Goal: Obtain resource: Download file/media

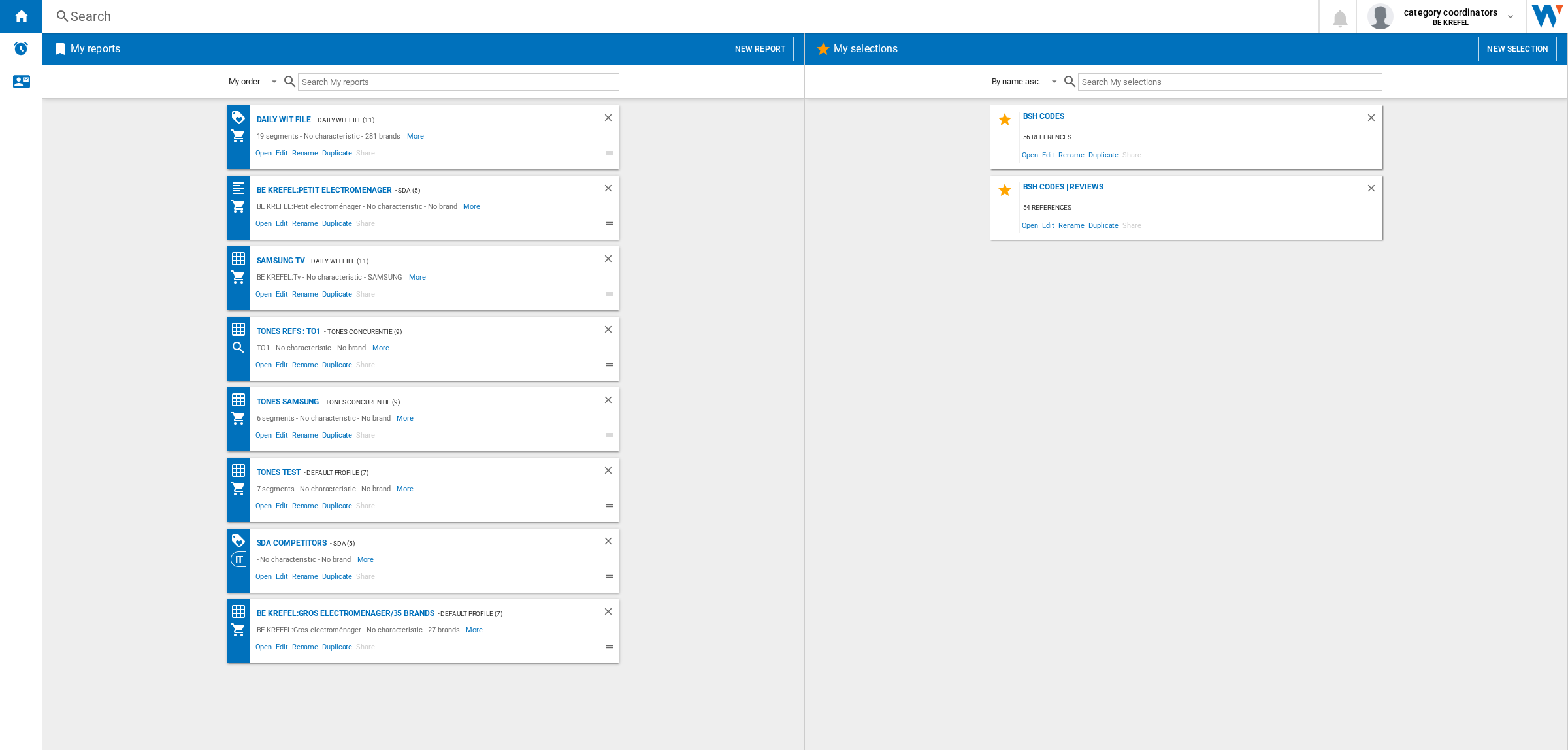
click at [278, 121] on div "Daily WIT file" at bounding box center [282, 120] width 58 height 17
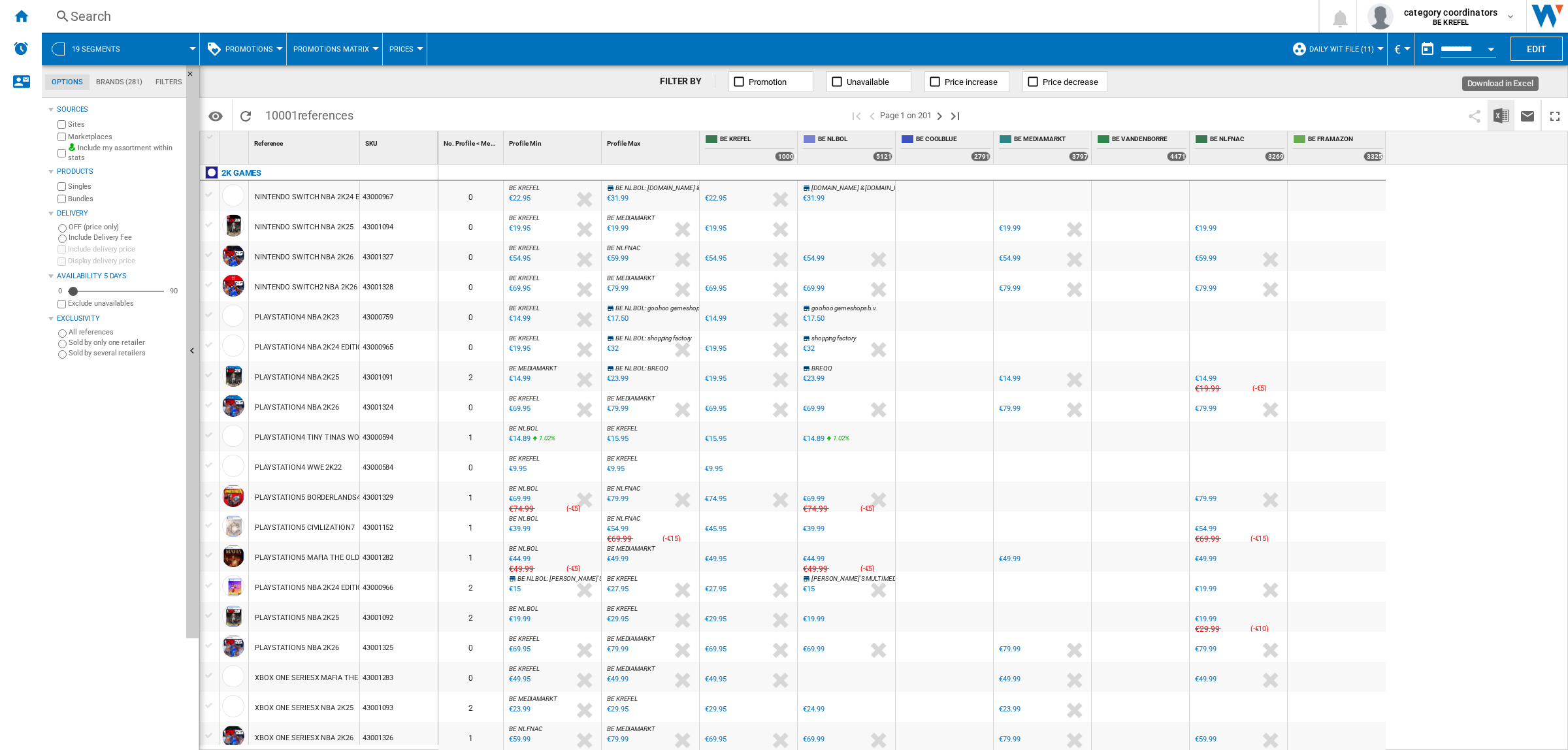
click at [1510, 117] on button "Download in Excel" at bounding box center [1501, 115] width 26 height 31
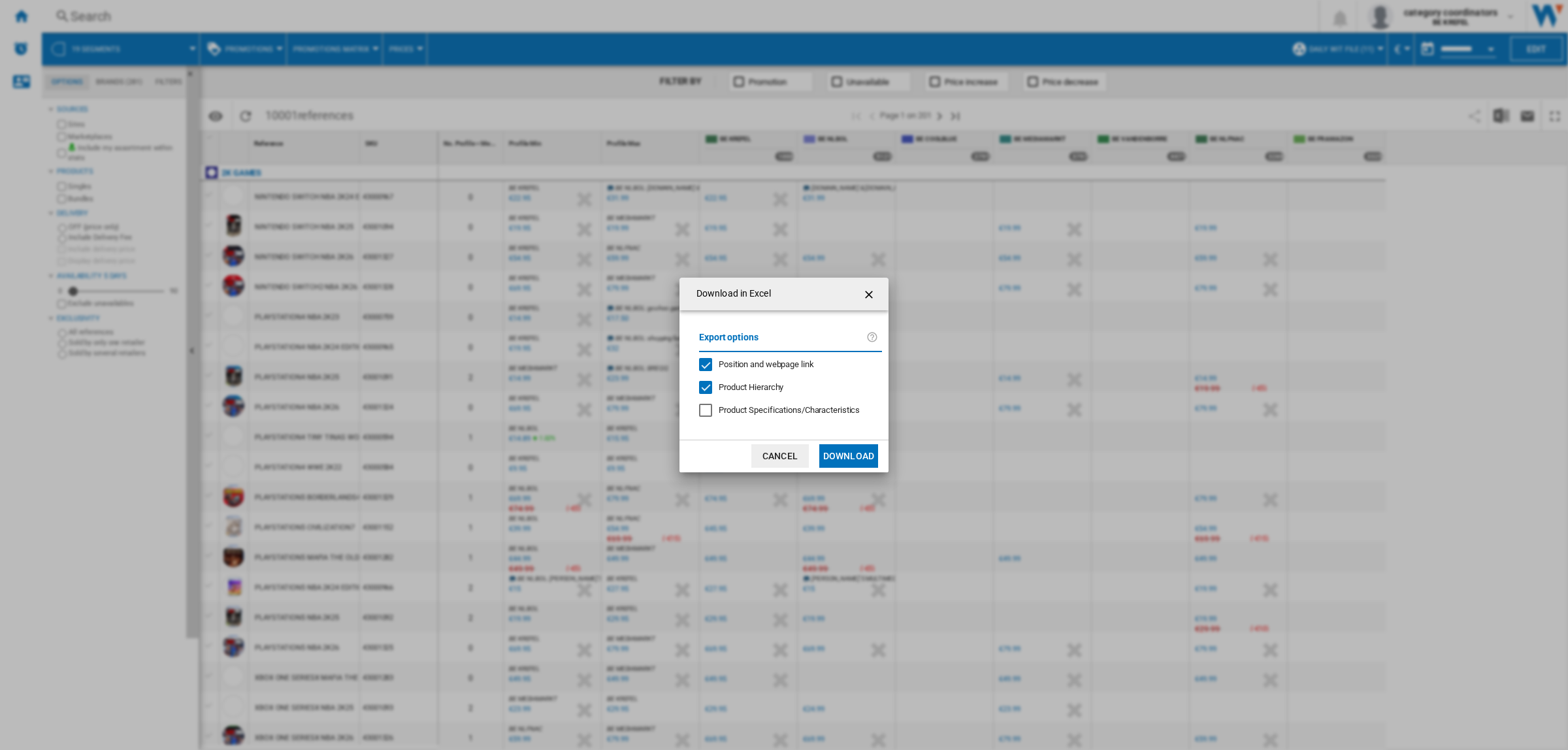
click at [837, 464] on button "Download" at bounding box center [849, 456] width 59 height 23
